Goal: Find specific page/section: Find specific page/section

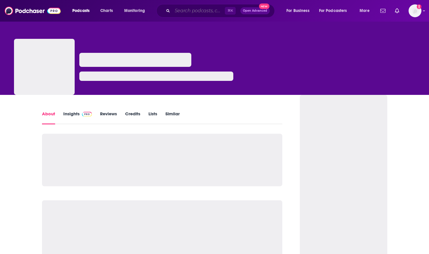
click at [195, 11] on input "Search podcasts, credits, & more..." at bounding box center [199, 10] width 53 height 9
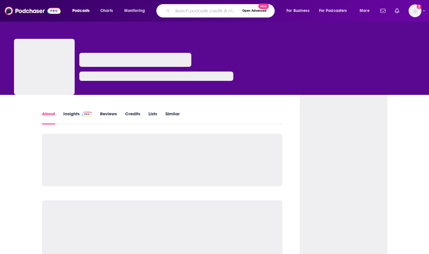
paste input "The Retail Technology Podcast"
type input "The Retail Technology Podcast"
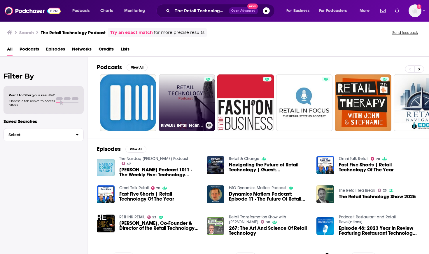
click at [175, 99] on link "KIVALUE Retail Technology Podcast" at bounding box center [187, 102] width 57 height 57
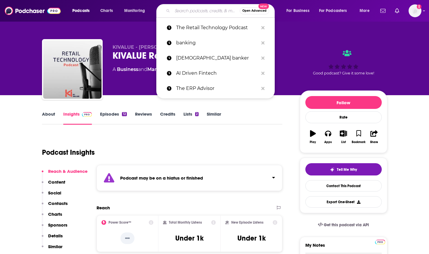
click at [203, 11] on input "Search podcasts, credits, & more..." at bounding box center [206, 10] width 67 height 9
paste input "Data Deconstructed Podcast"
type input "Data Deconstructed Podcast"
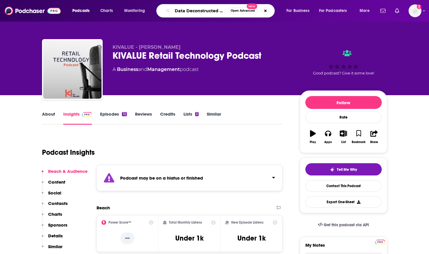
scroll to position [0, 11]
